Goal: Task Accomplishment & Management: Manage account settings

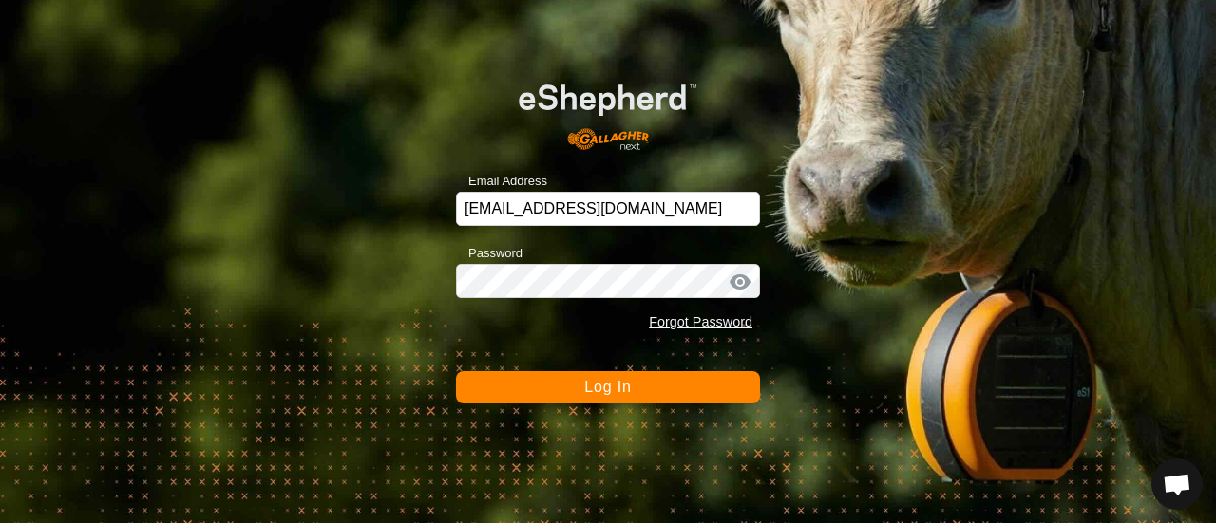
scroll to position [6307, 0]
click at [604, 389] on span "Log In" at bounding box center [607, 387] width 47 height 16
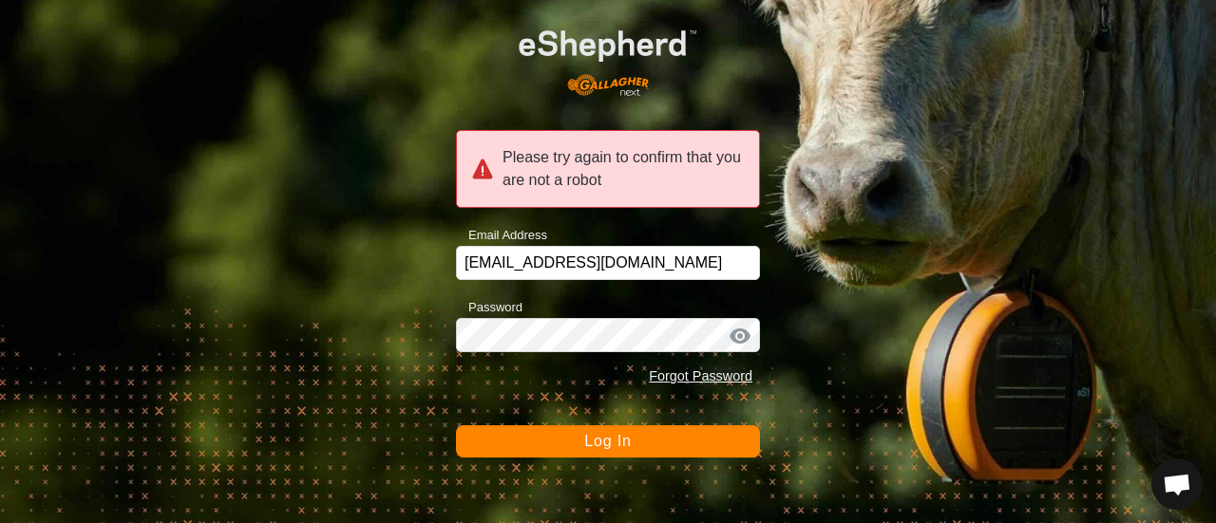
click at [599, 436] on span "Log In" at bounding box center [607, 441] width 47 height 16
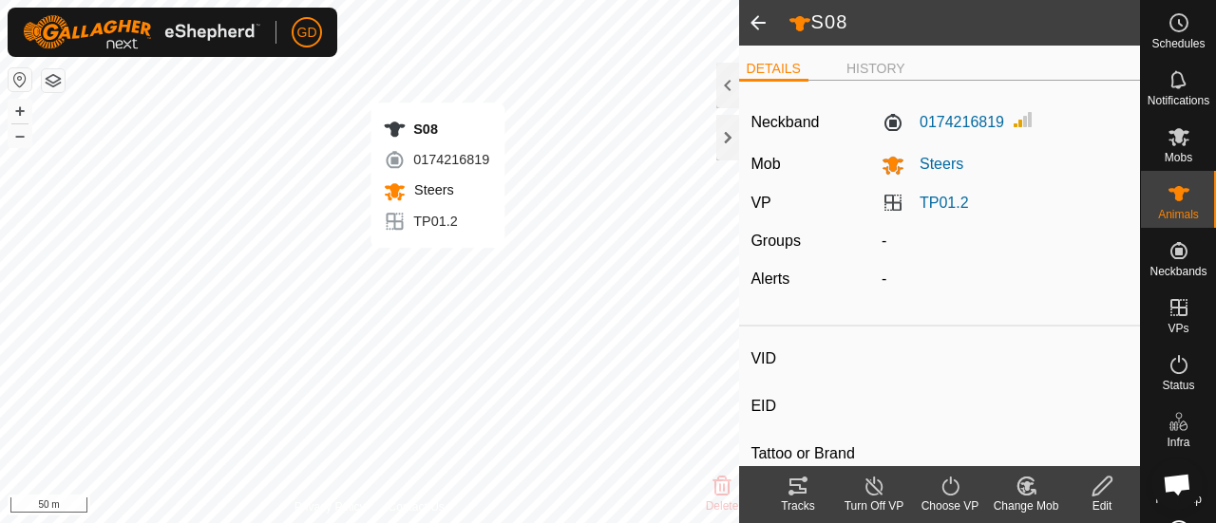
click at [797, 495] on icon at bounding box center [797, 486] width 23 height 23
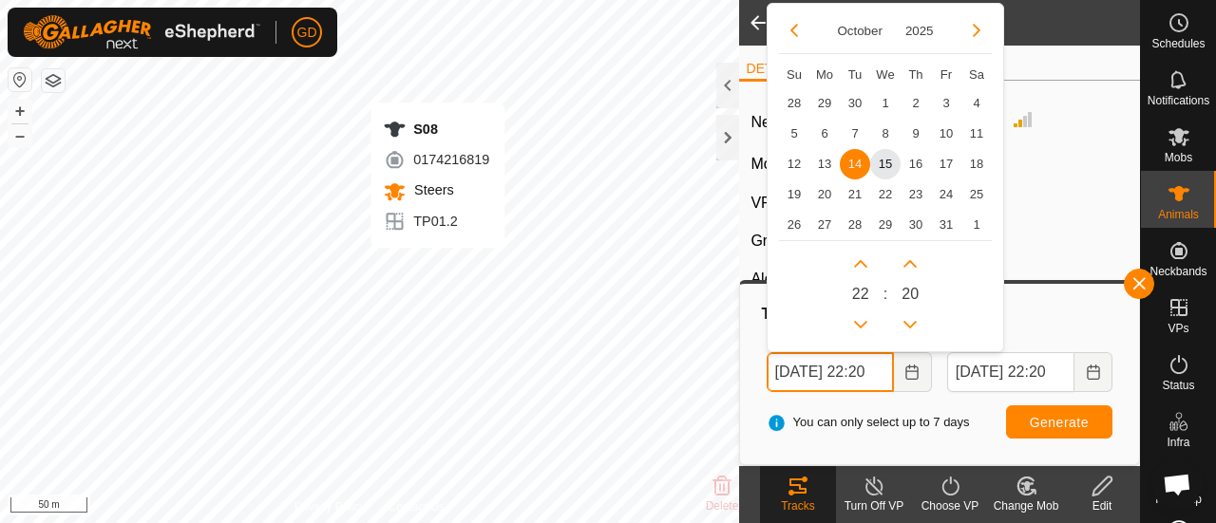
click at [793, 369] on input "[DATE] 22:20" at bounding box center [830, 372] width 127 height 40
click at [878, 371] on input "[DATE] 22:20" at bounding box center [830, 372] width 127 height 40
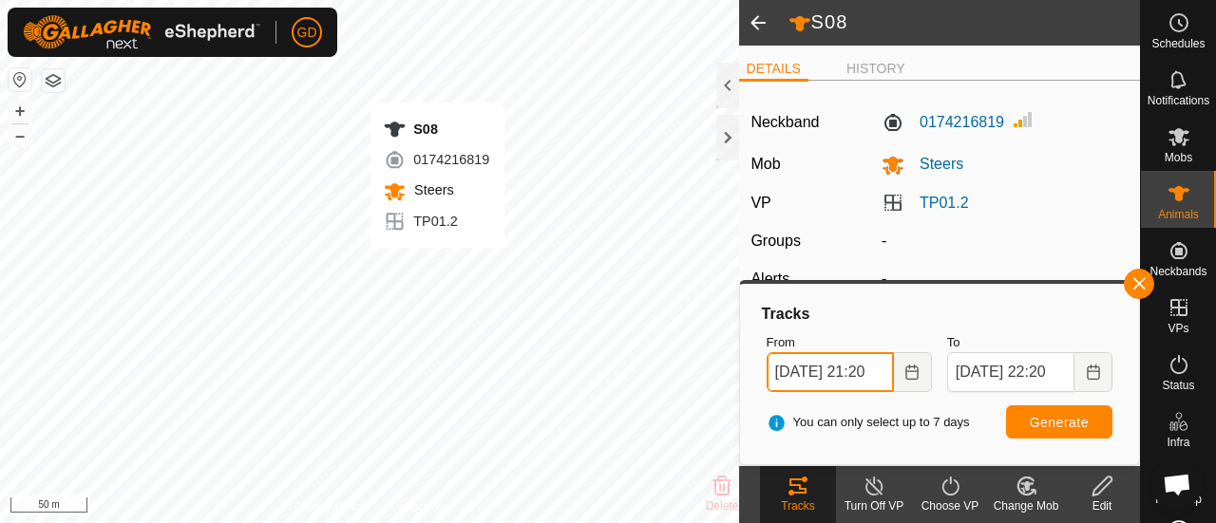
type input "[DATE] 21:20"
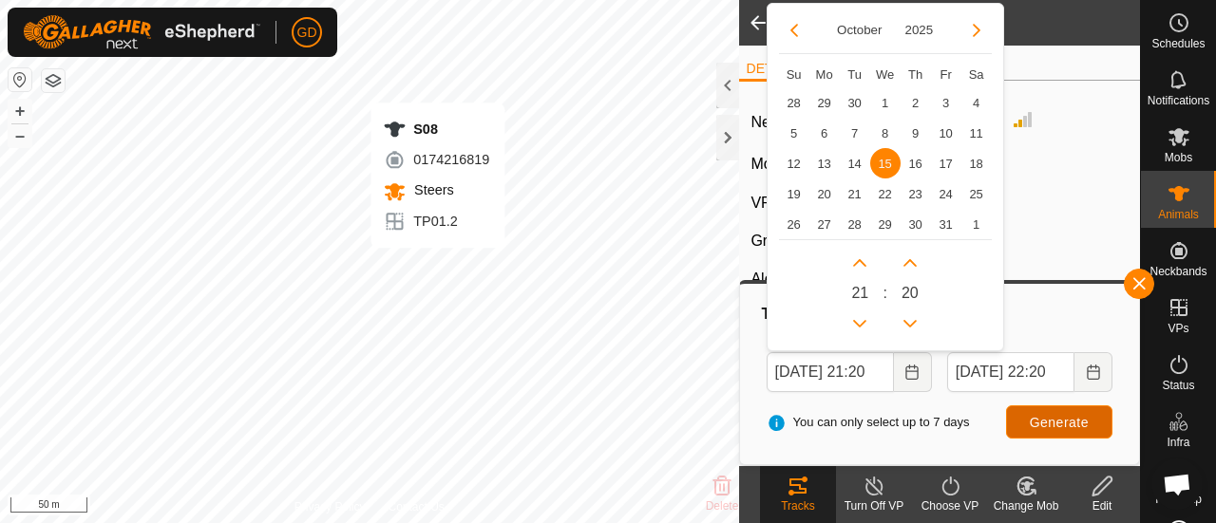
click at [1053, 412] on button "Generate" at bounding box center [1059, 422] width 106 height 33
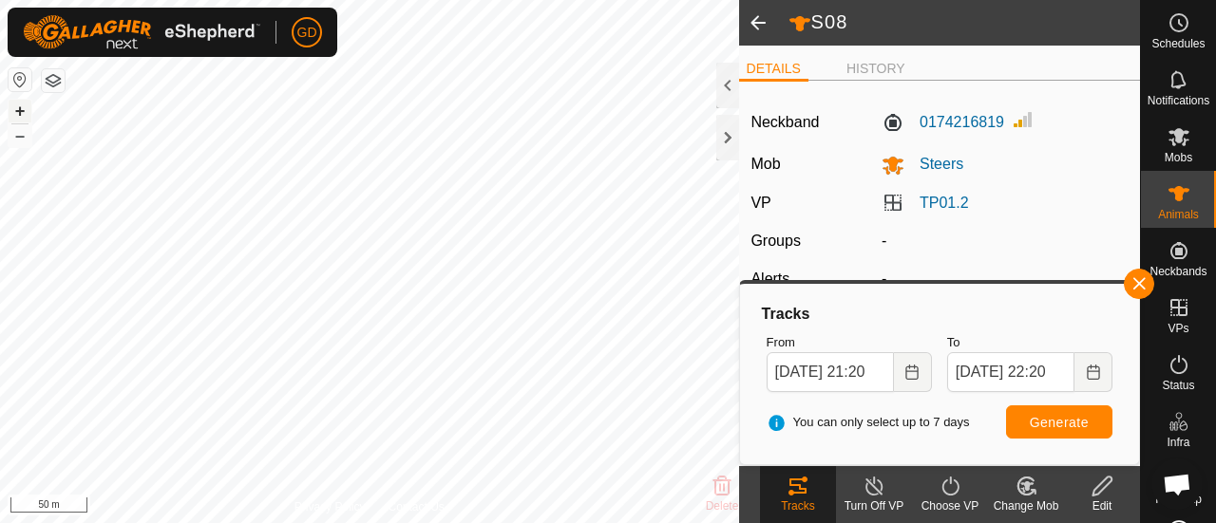
click at [25, 108] on button "+" at bounding box center [20, 111] width 23 height 23
click at [26, 111] on button "+" at bounding box center [20, 111] width 23 height 23
click at [19, 142] on button "–" at bounding box center [20, 135] width 23 height 23
click at [28, 134] on button "–" at bounding box center [20, 135] width 23 height 23
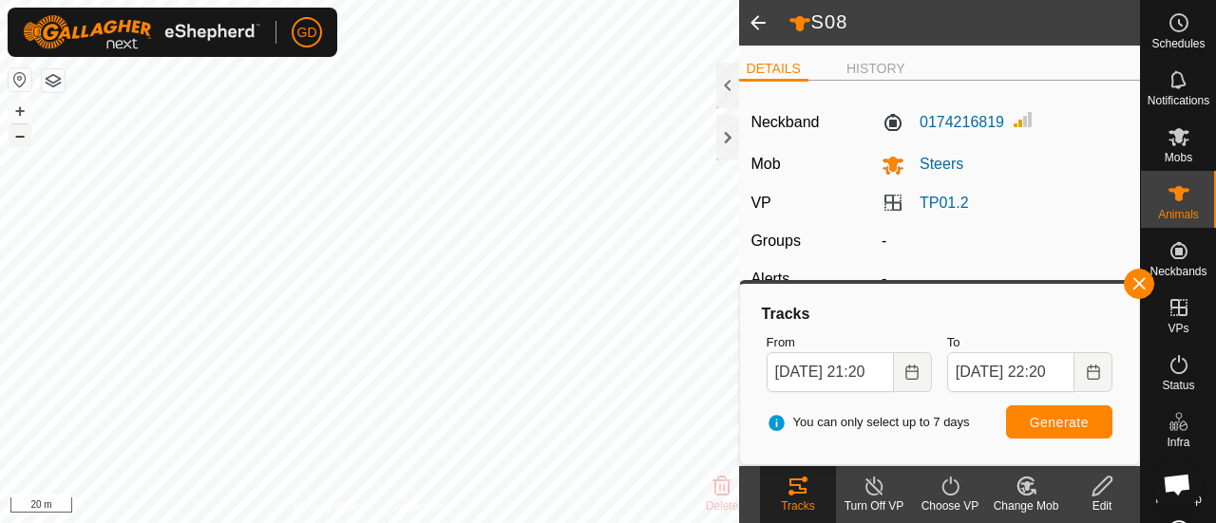
click at [28, 134] on button "–" at bounding box center [20, 135] width 23 height 23
click at [22, 142] on button "–" at bounding box center [20, 135] width 23 height 23
click at [751, 24] on span at bounding box center [758, 23] width 38 height 46
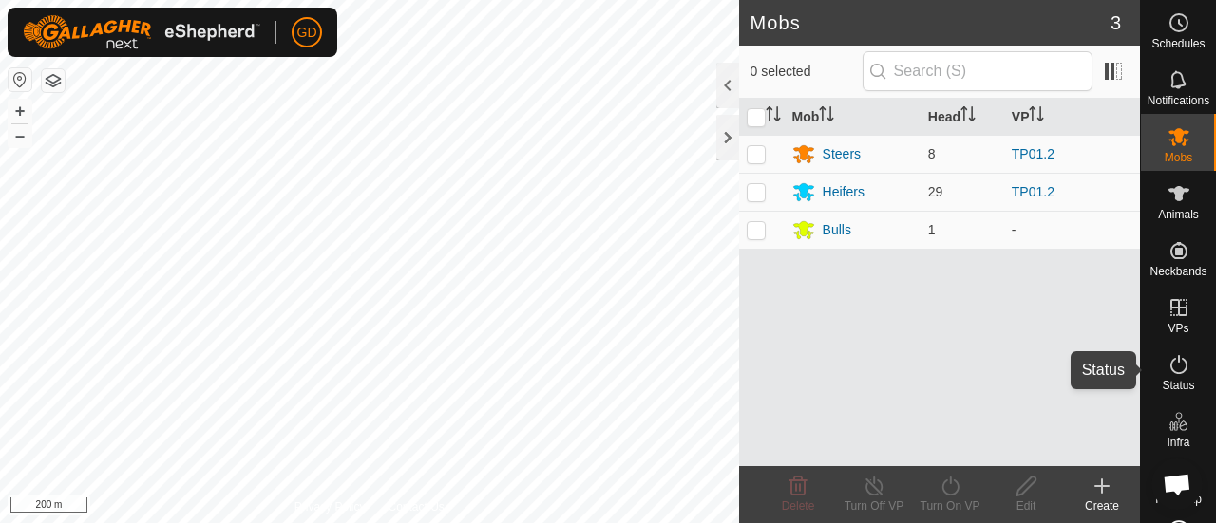
click at [1167, 362] on icon at bounding box center [1178, 364] width 23 height 23
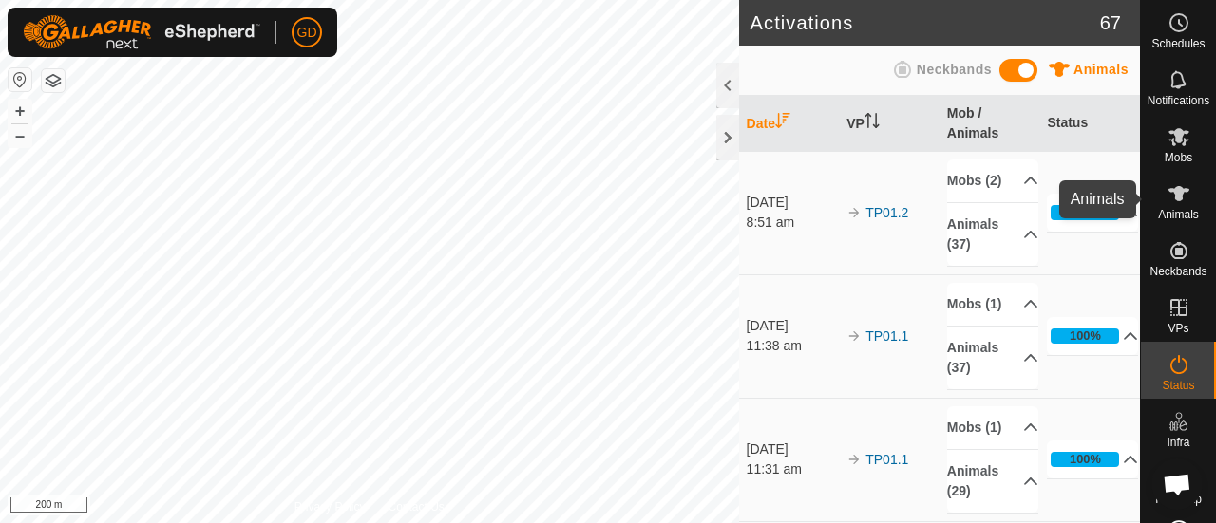
click at [1169, 198] on icon at bounding box center [1178, 193] width 21 height 15
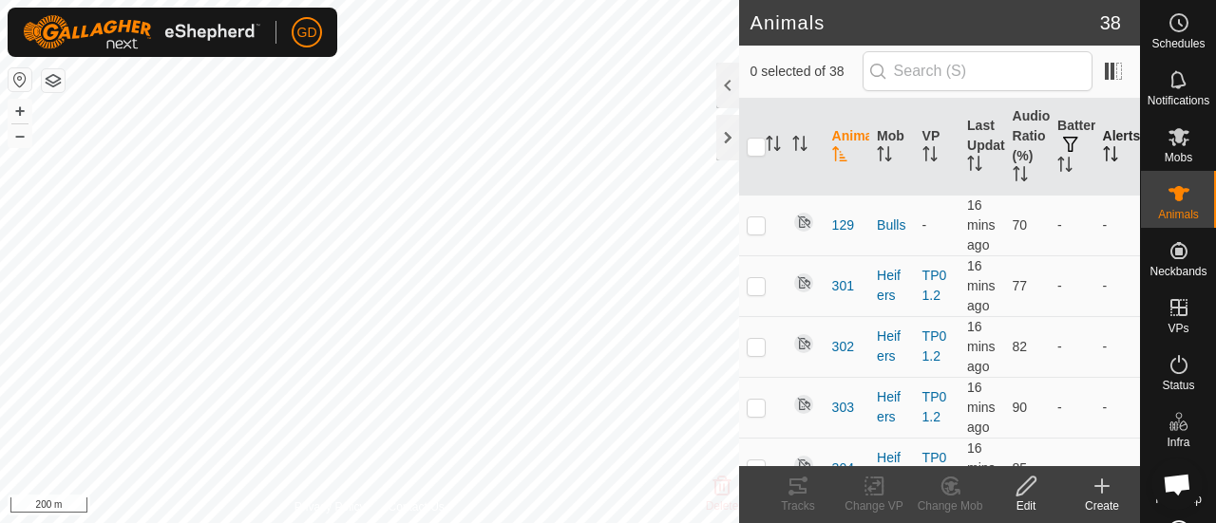
click at [1103, 160] on icon "Activate to sort" at bounding box center [1110, 153] width 15 height 15
click at [1103, 160] on icon "Activate to sort" at bounding box center [1110, 153] width 14 height 15
click at [1057, 162] on icon "Activate to sort" at bounding box center [1064, 164] width 15 height 15
click at [839, 152] on icon "Activate to sort" at bounding box center [839, 153] width 15 height 15
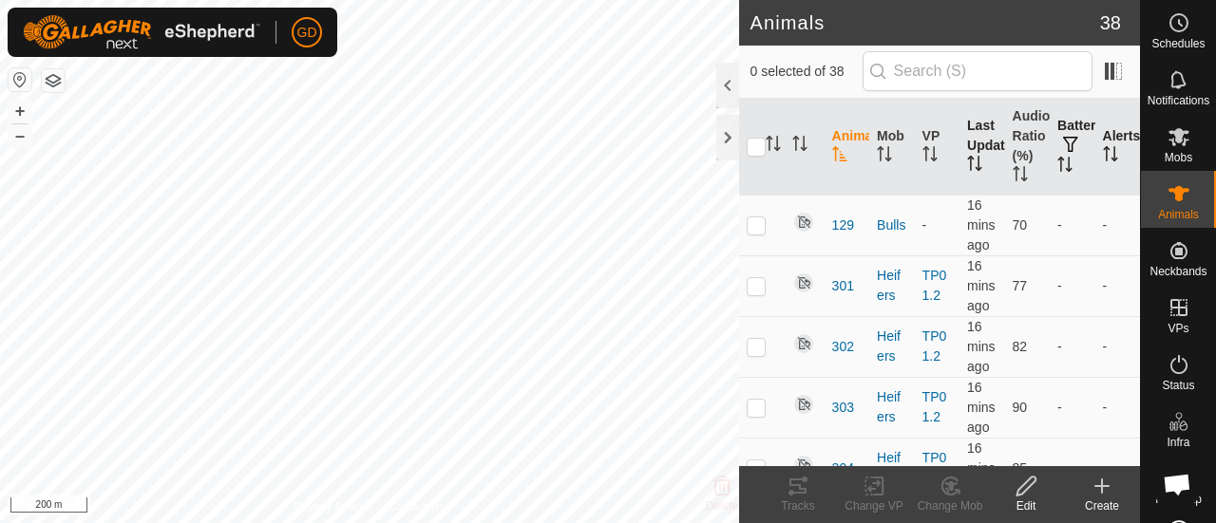
click at [968, 168] on icon "Activate to sort" at bounding box center [974, 163] width 15 height 15
click at [834, 153] on icon "Activate to sort" at bounding box center [839, 153] width 15 height 15
click at [1013, 174] on icon "Activate to sort" at bounding box center [1020, 173] width 15 height 15
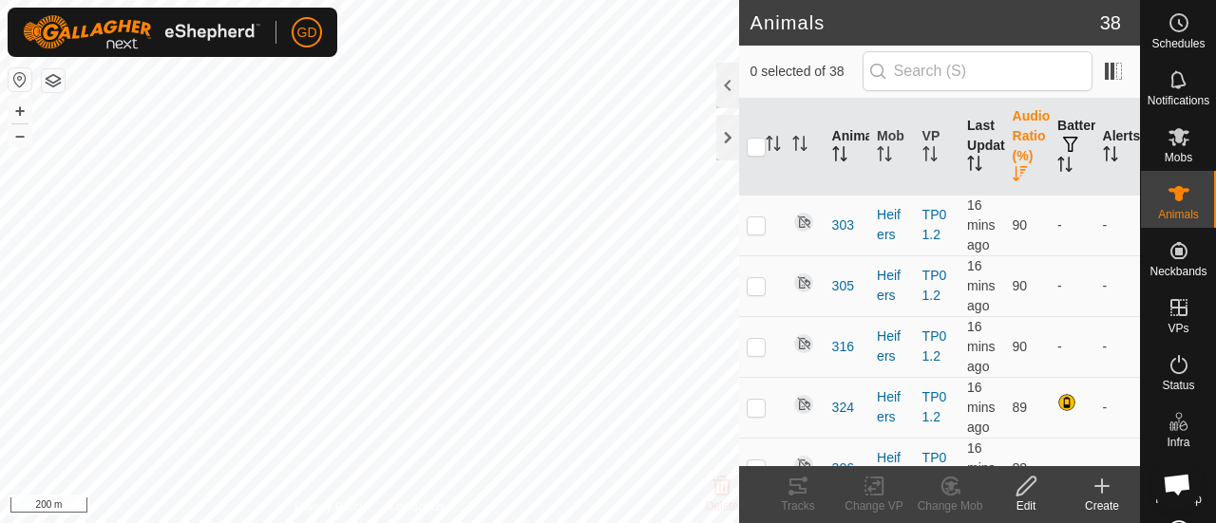
click at [842, 143] on th "Animal" at bounding box center [846, 147] width 45 height 97
